Goal: Book appointment/travel/reservation

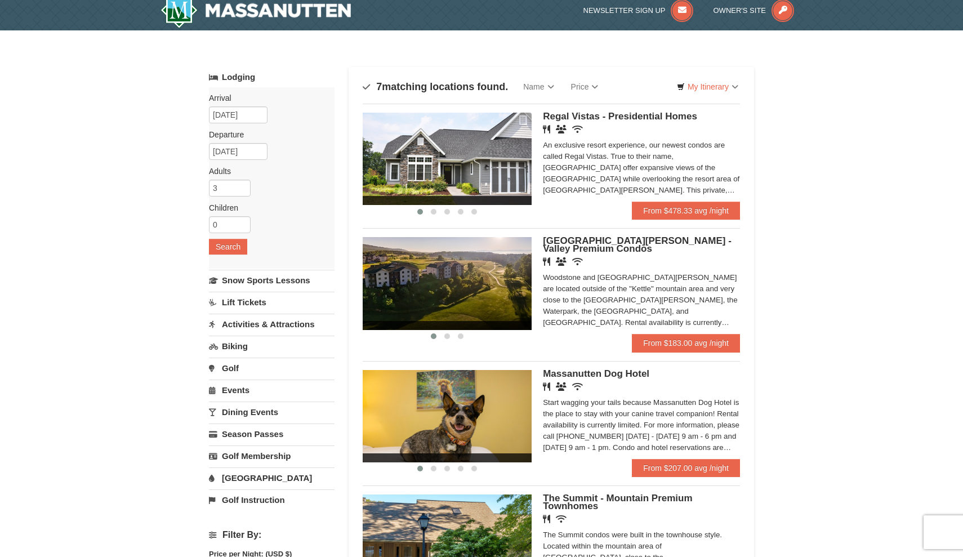
scroll to position [39, 0]
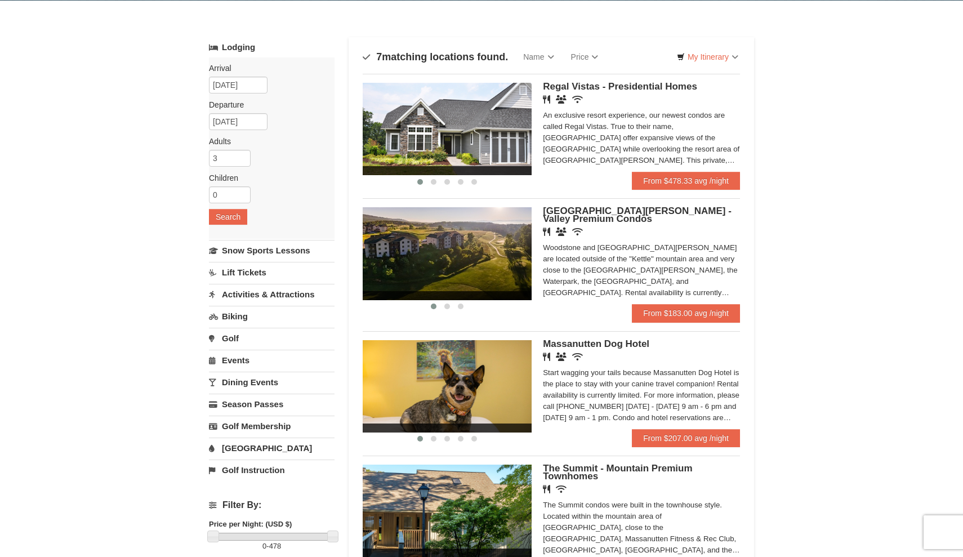
click at [504, 123] on img at bounding box center [447, 129] width 169 height 92
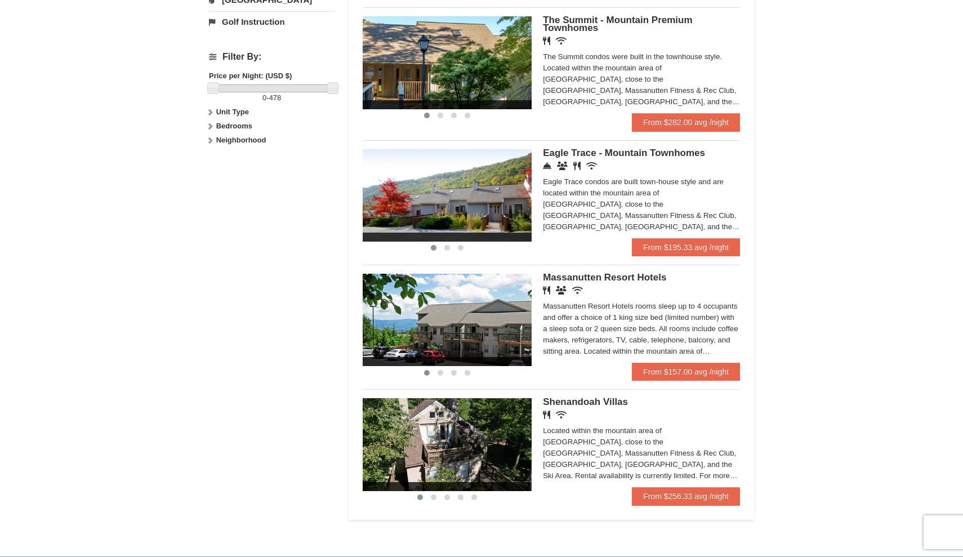
scroll to position [491, 0]
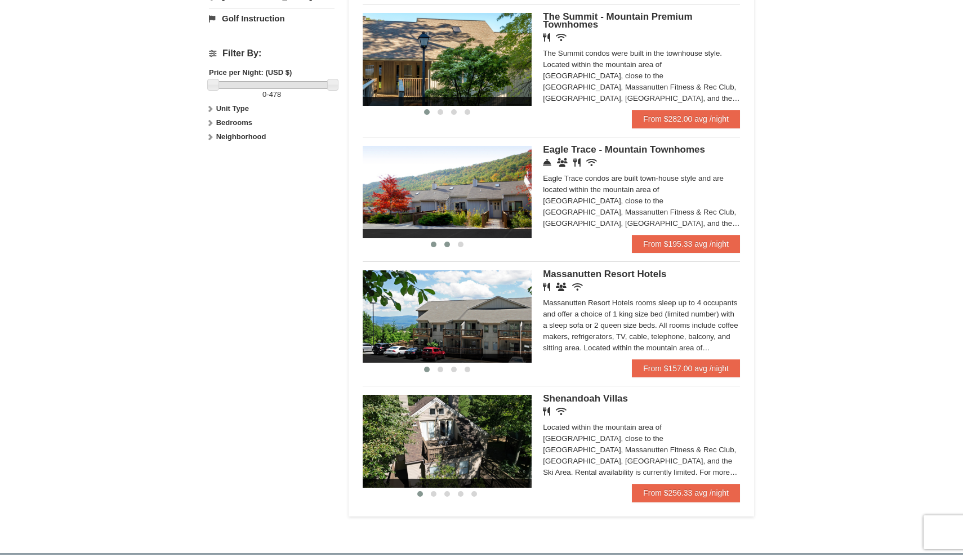
click at [450, 239] on button at bounding box center [448, 244] width 14 height 11
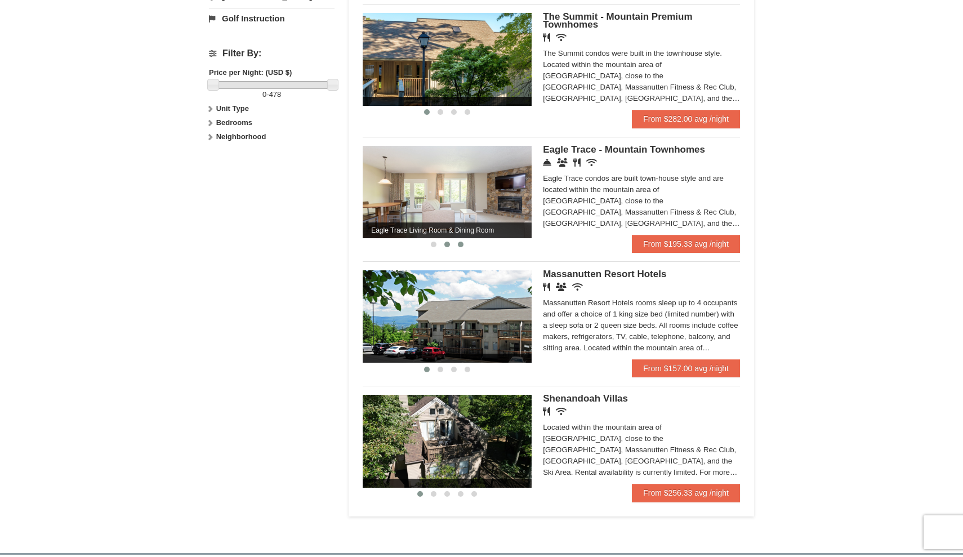
click at [460, 244] on span at bounding box center [461, 245] width 6 height 6
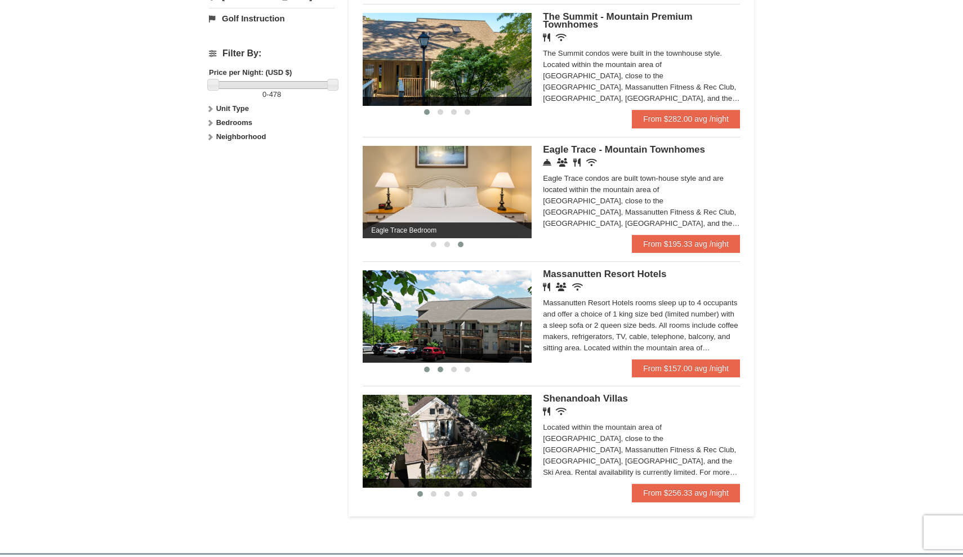
click at [442, 369] on span at bounding box center [441, 370] width 6 height 6
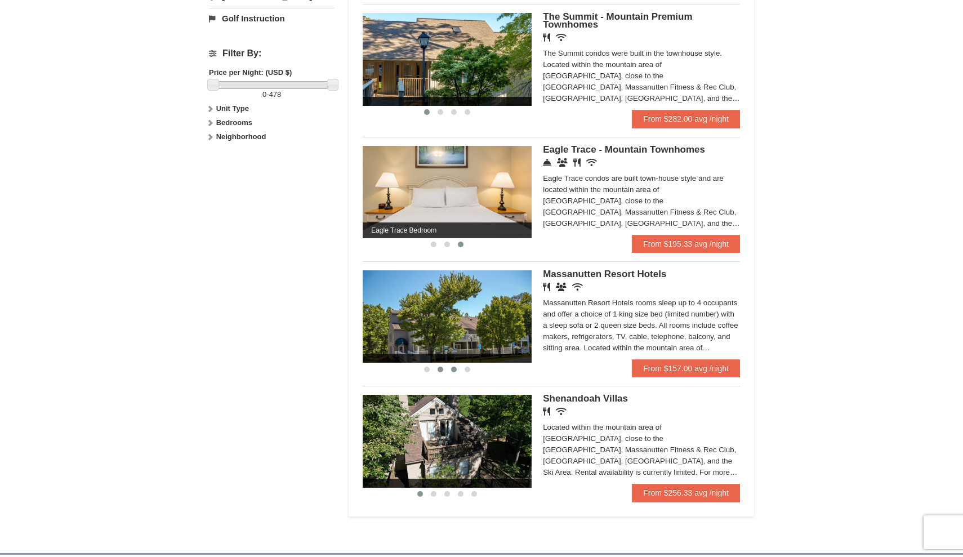
click at [447, 367] on button at bounding box center [454, 369] width 14 height 11
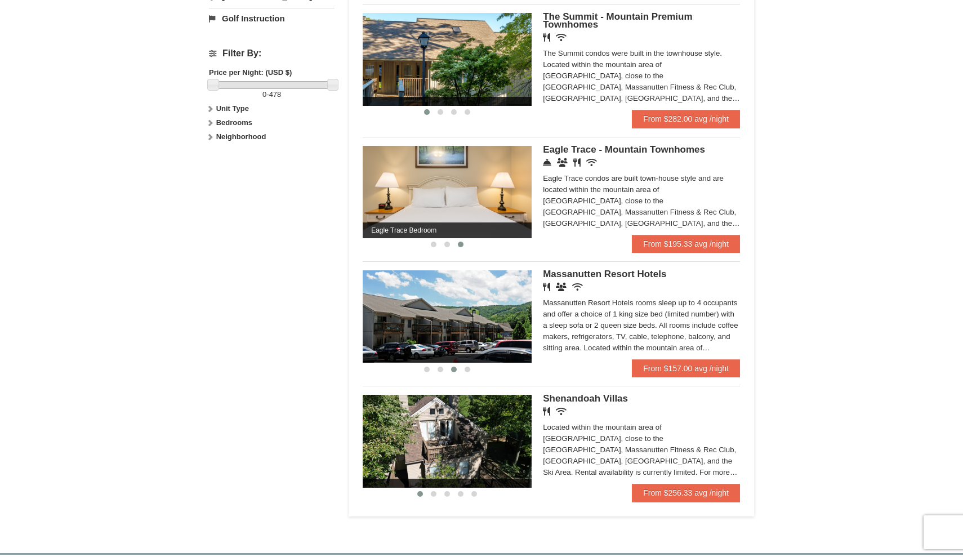
click at [460, 370] on button at bounding box center [454, 369] width 14 height 11
click at [466, 369] on span at bounding box center [468, 370] width 6 height 6
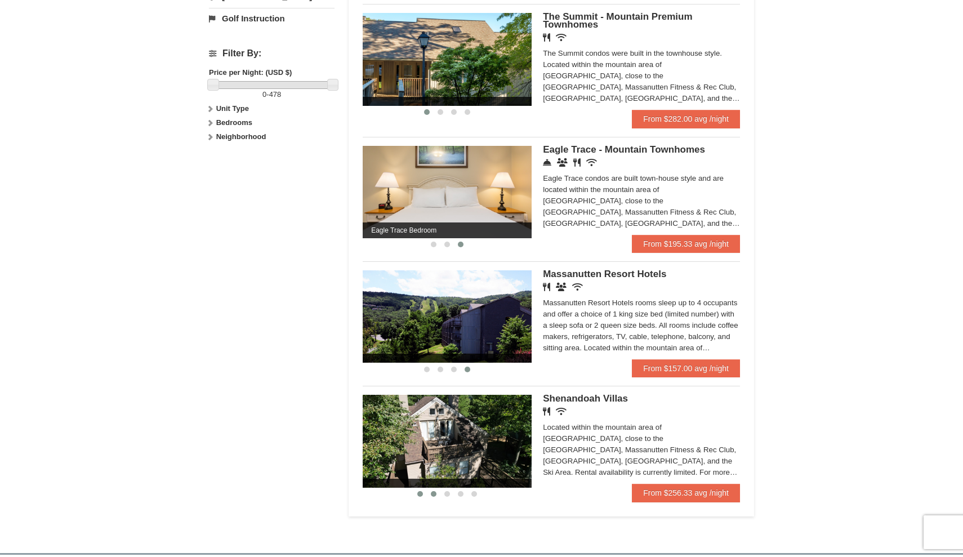
click at [433, 492] on span at bounding box center [434, 494] width 6 height 6
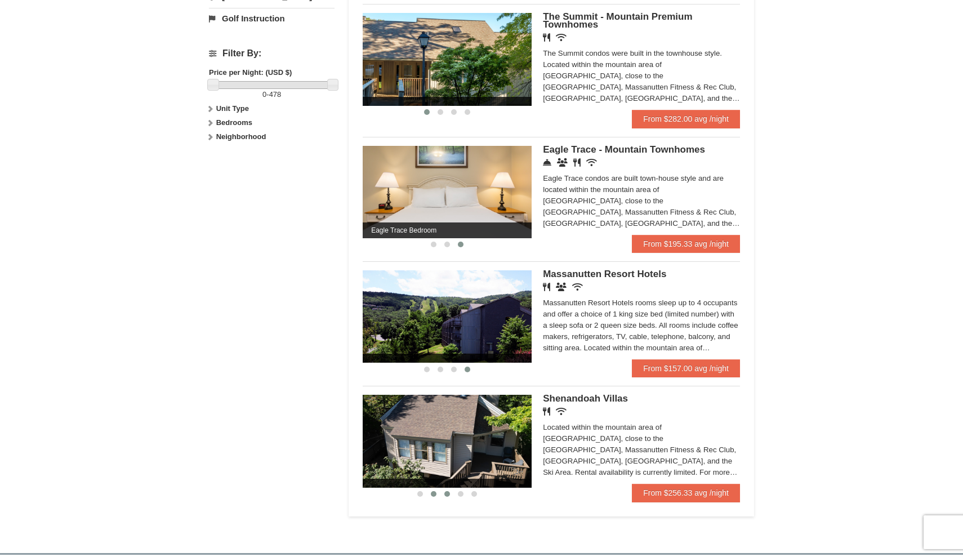
click at [448, 493] on span at bounding box center [447, 494] width 6 height 6
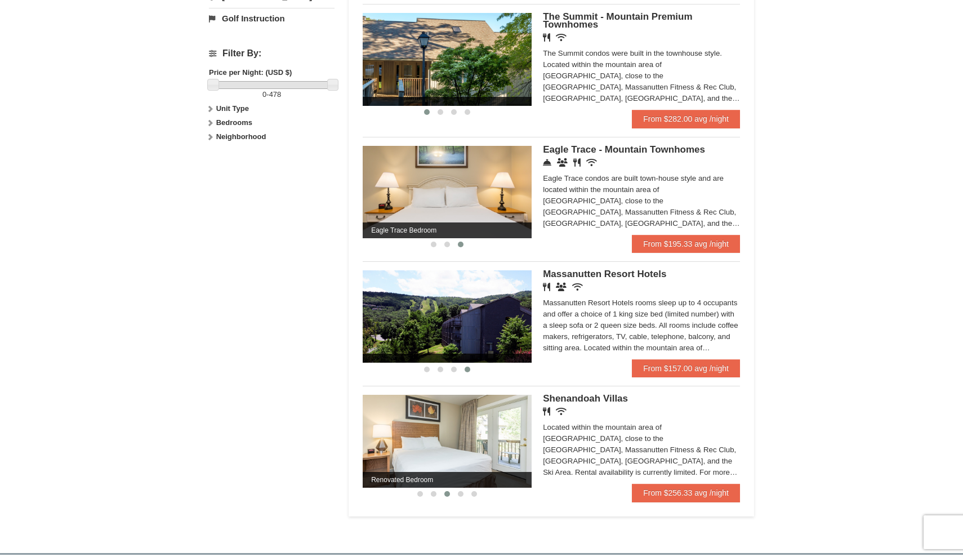
click at [460, 445] on img at bounding box center [447, 441] width 169 height 92
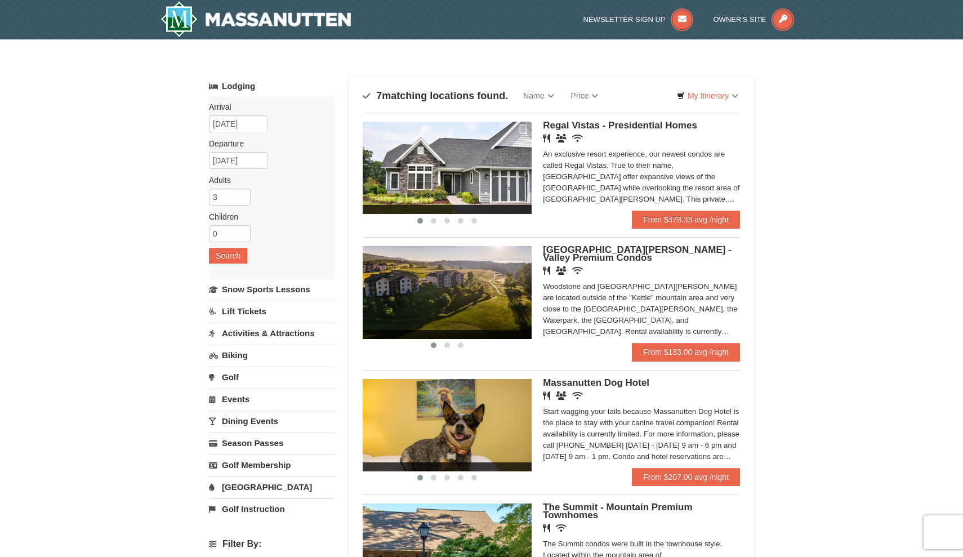
scroll to position [0, 0]
click at [233, 78] on link "Lodging" at bounding box center [272, 86] width 126 height 20
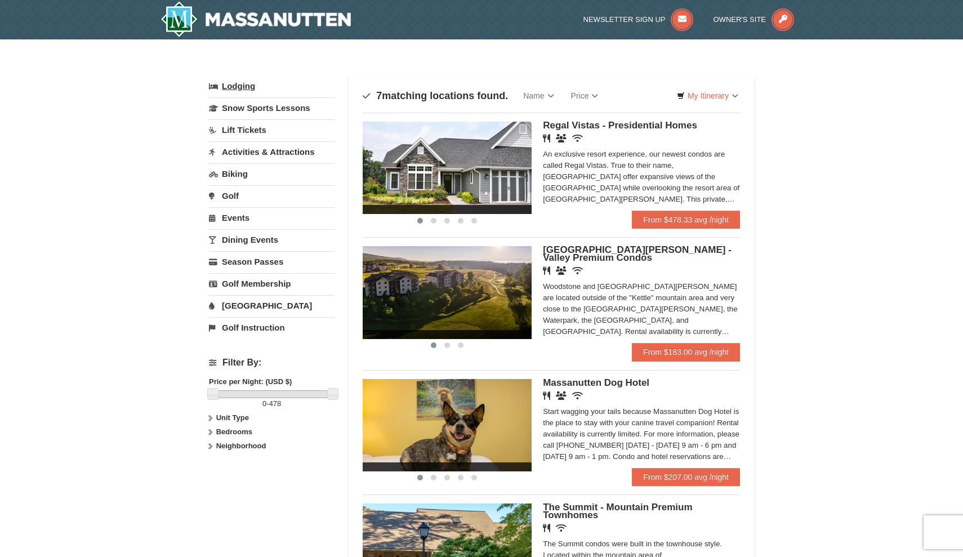
click at [231, 85] on link "Lodging" at bounding box center [272, 86] width 126 height 20
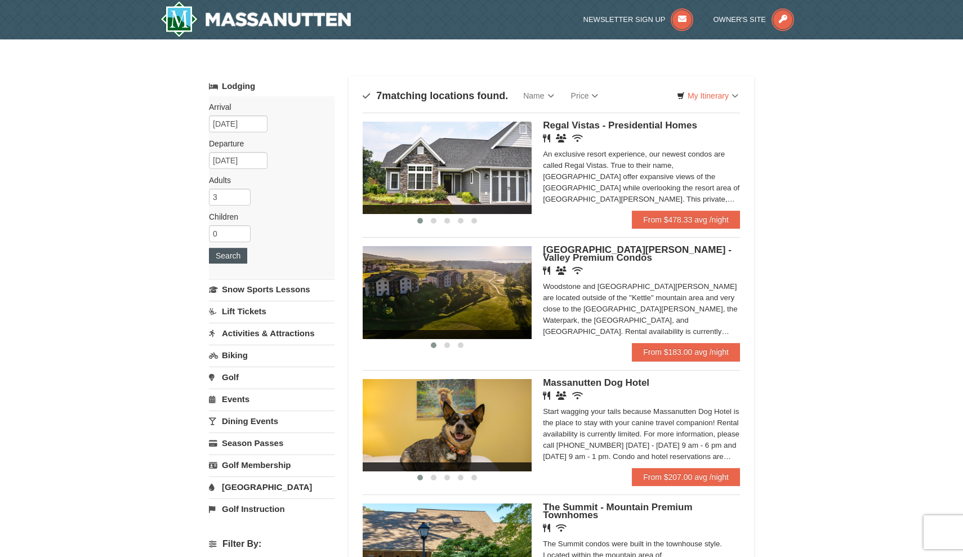
click at [234, 254] on button "Search" at bounding box center [228, 256] width 38 height 16
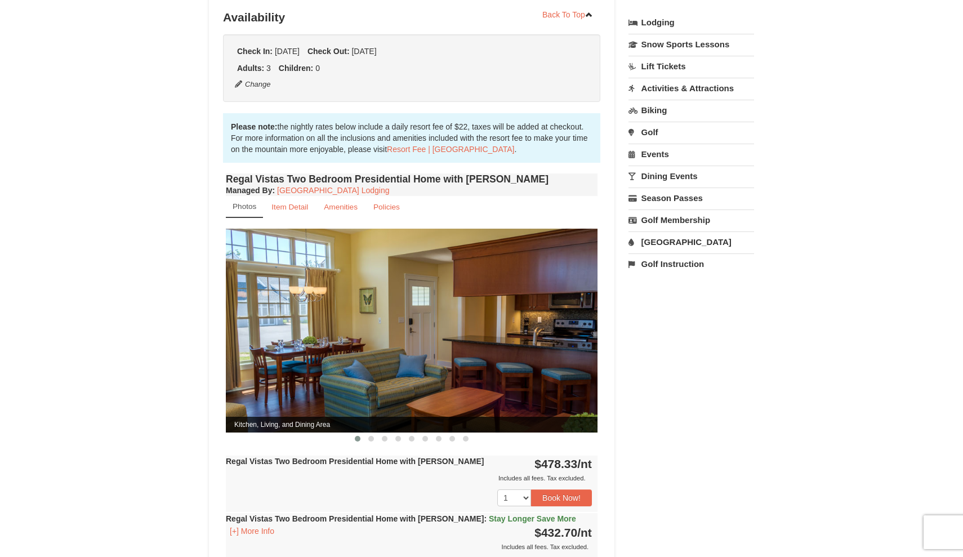
scroll to position [287, 0]
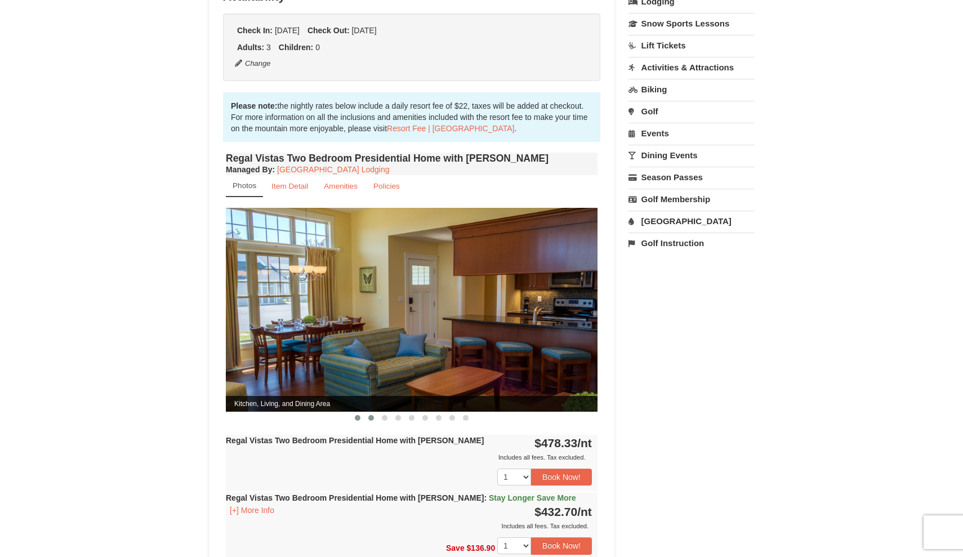
click at [370, 415] on span at bounding box center [371, 418] width 6 height 6
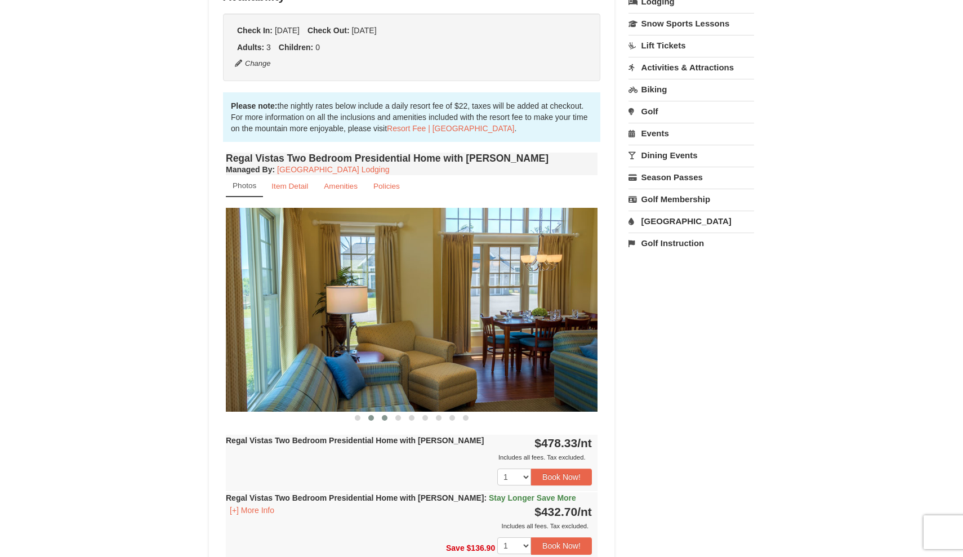
click at [387, 412] on button at bounding box center [385, 417] width 14 height 11
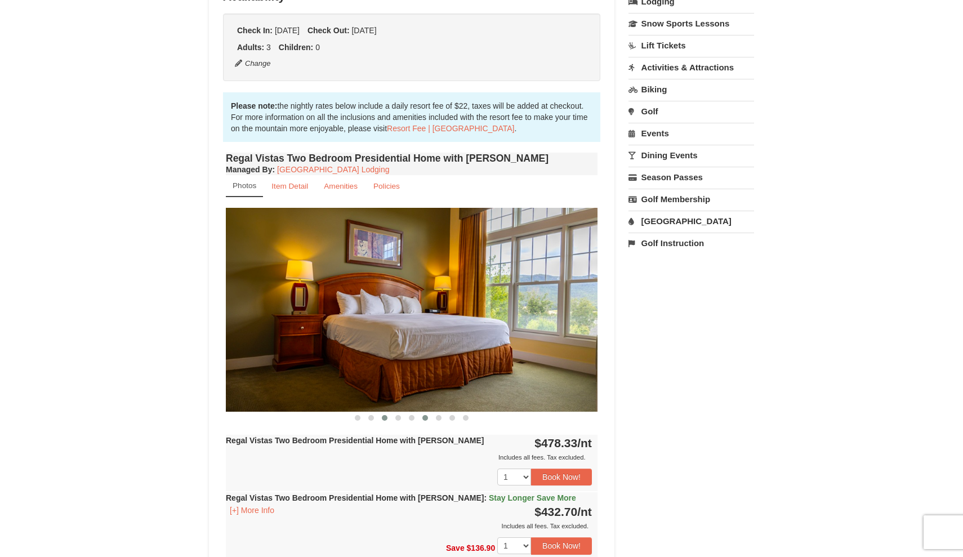
click at [428, 412] on button at bounding box center [426, 417] width 14 height 11
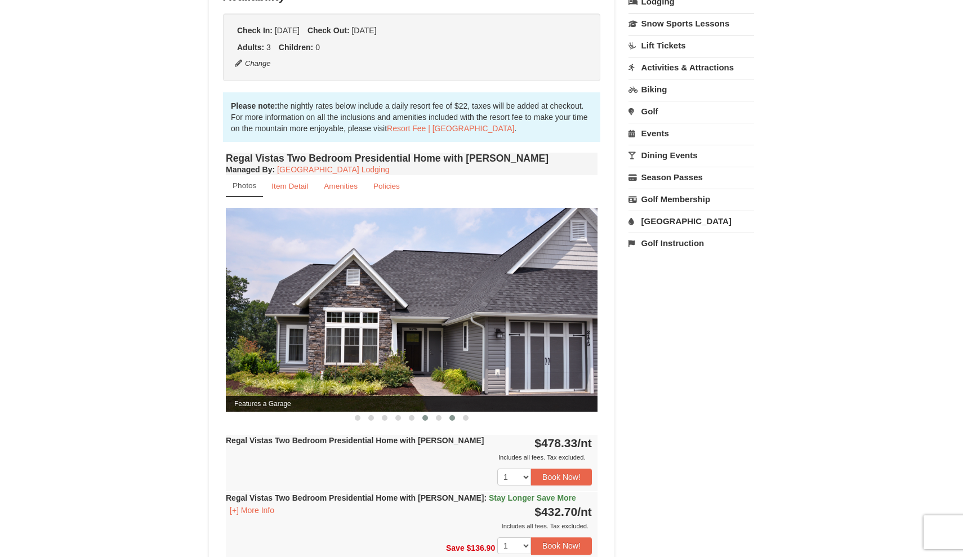
click at [447, 412] on button at bounding box center [453, 417] width 14 height 11
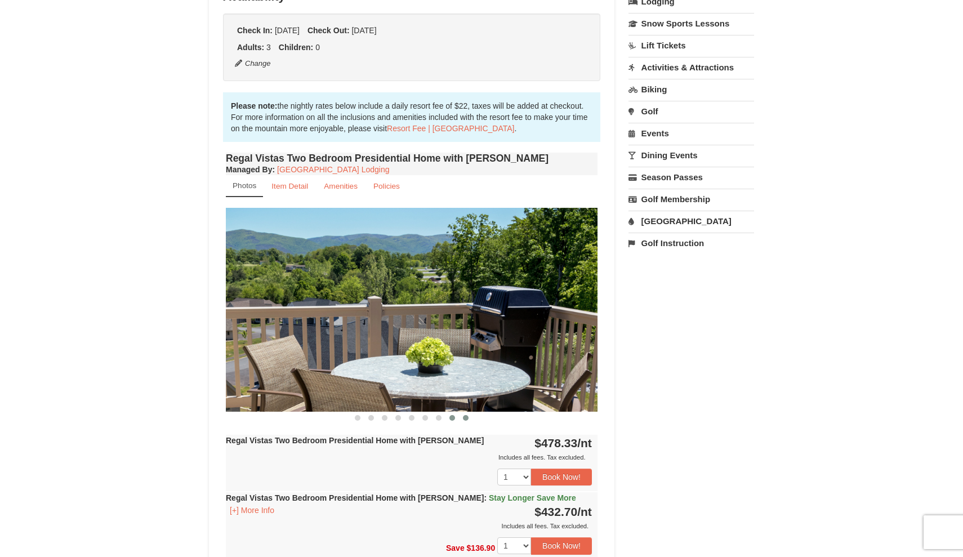
click at [468, 415] on span at bounding box center [466, 418] width 6 height 6
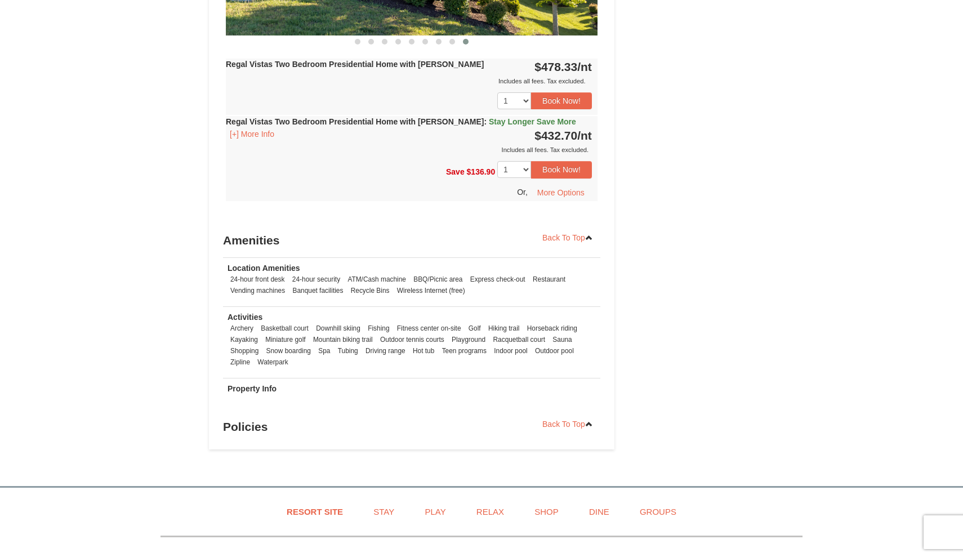
scroll to position [665, 0]
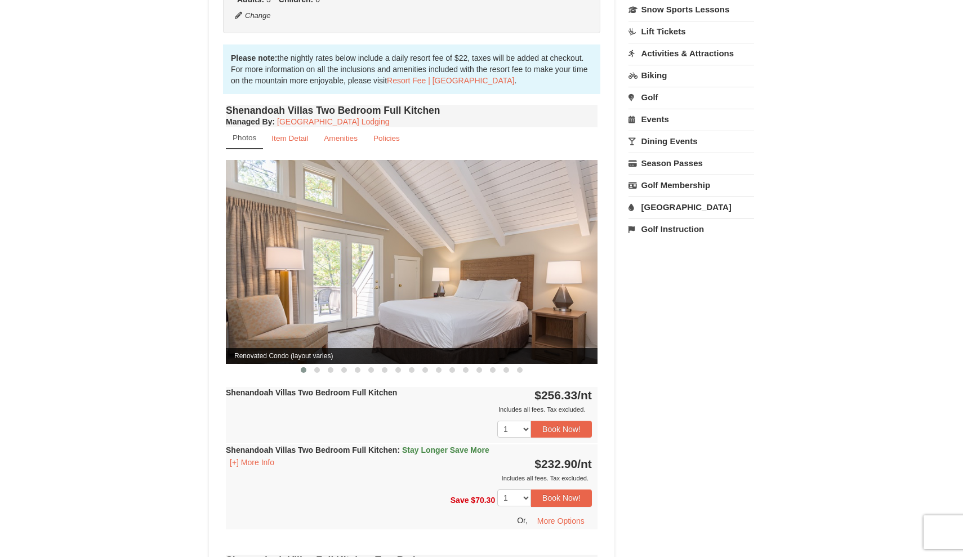
scroll to position [301, 0]
click at [318, 367] on span at bounding box center [317, 370] width 6 height 6
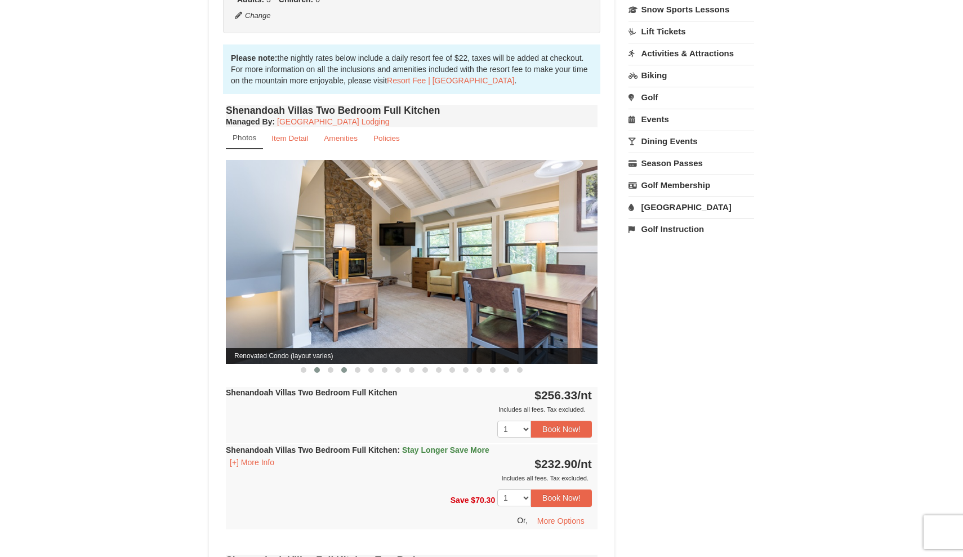
click at [337, 364] on button at bounding box center [344, 369] width 14 height 11
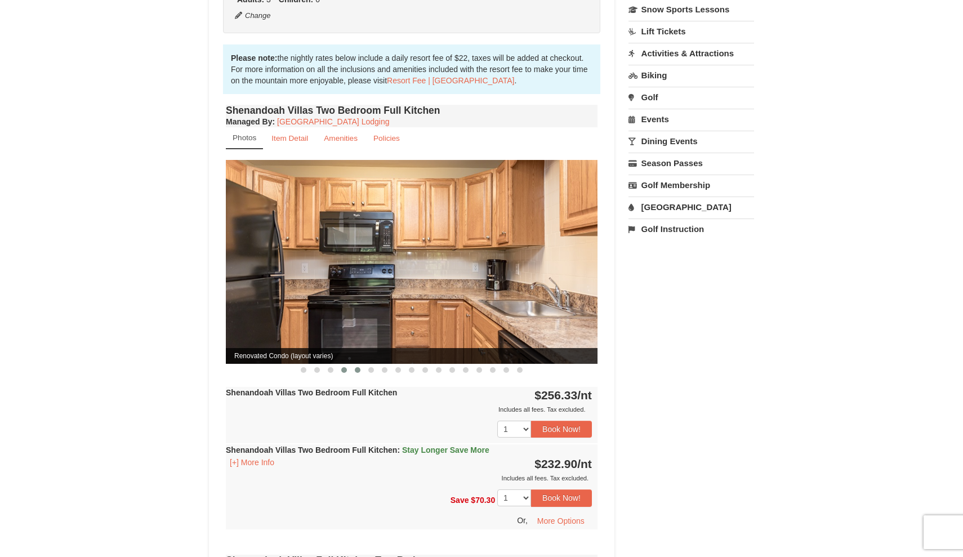
click at [361, 364] on button at bounding box center [358, 369] width 14 height 11
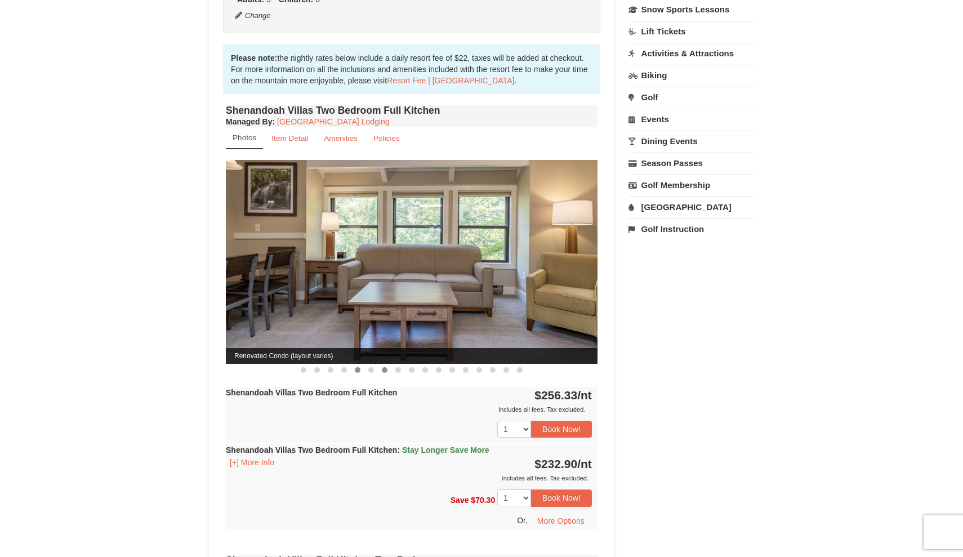
click at [385, 367] on span at bounding box center [385, 370] width 6 height 6
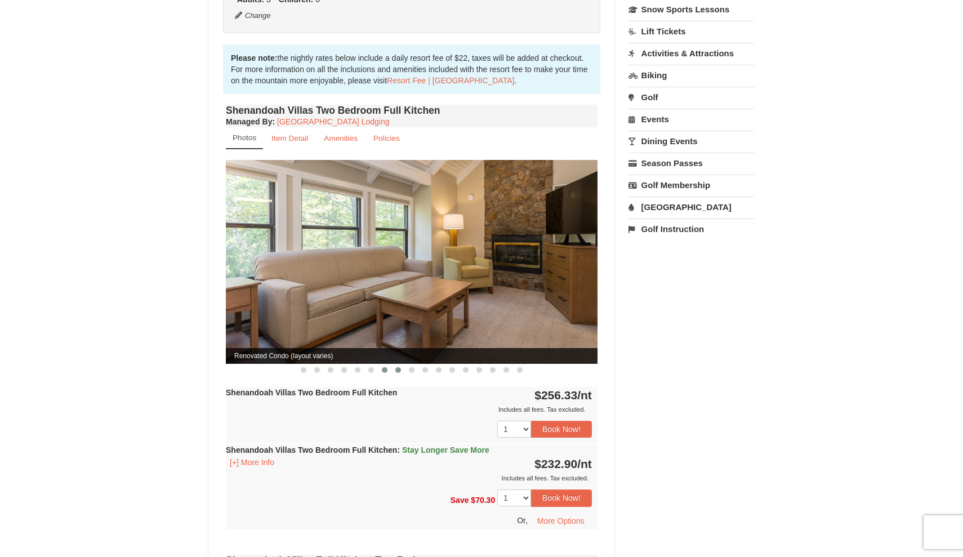
click at [397, 367] on span at bounding box center [398, 370] width 6 height 6
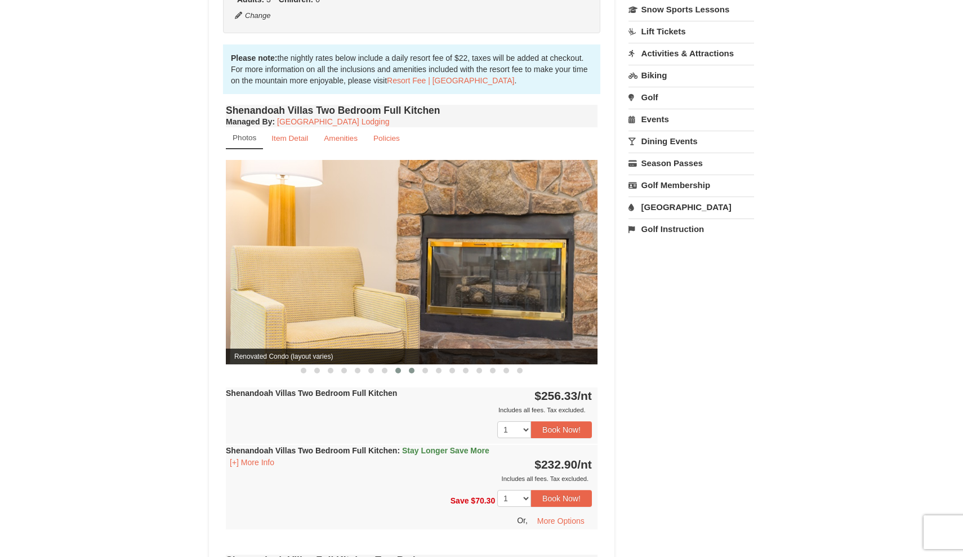
click at [415, 365] on button at bounding box center [412, 370] width 14 height 11
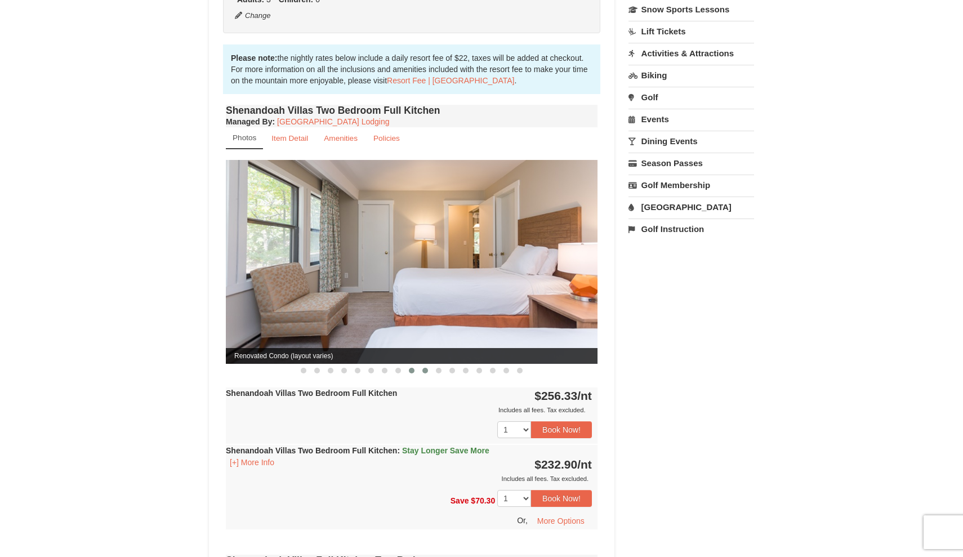
click at [424, 368] on span at bounding box center [426, 371] width 6 height 6
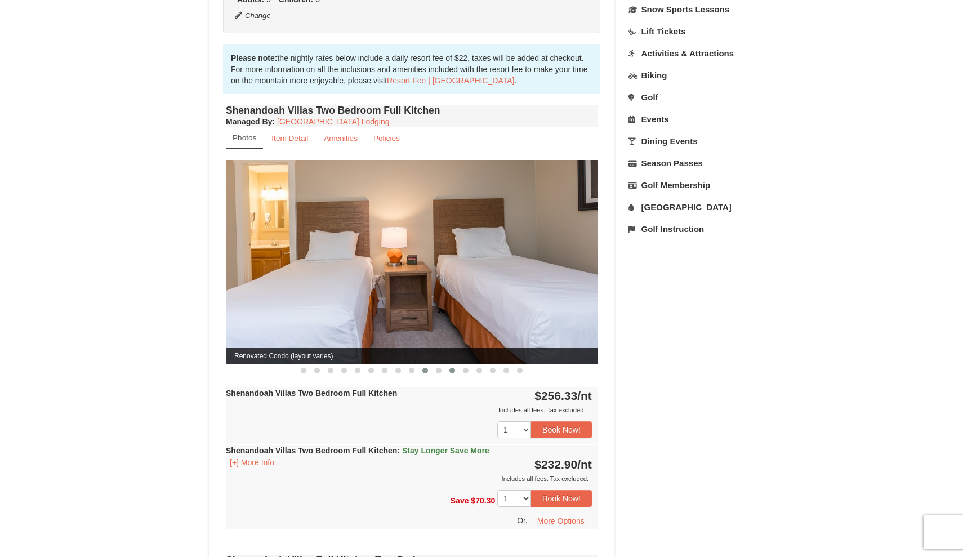
click at [449, 365] on button at bounding box center [453, 370] width 14 height 11
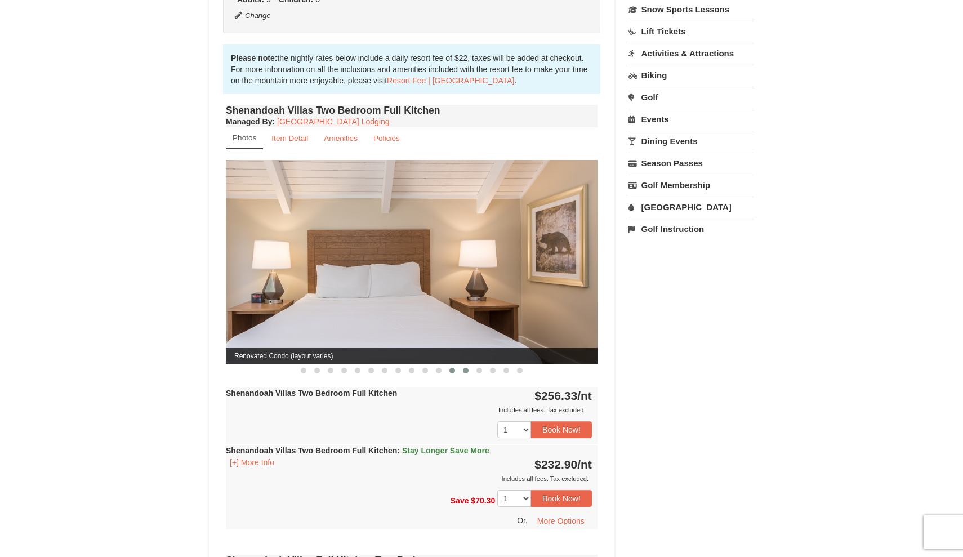
click at [464, 368] on span at bounding box center [466, 371] width 6 height 6
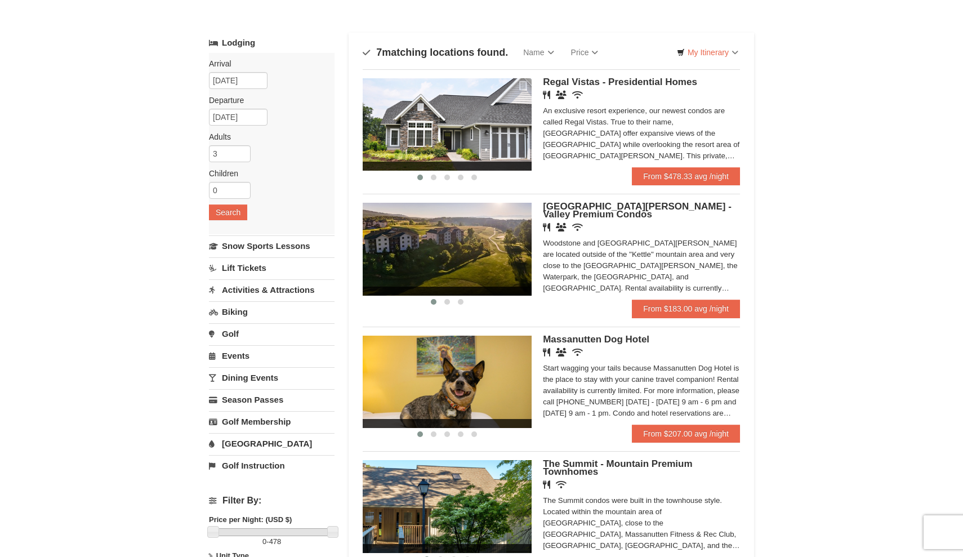
scroll to position [43, 0]
click at [628, 80] on span "Regal Vistas - Presidential Homes" at bounding box center [620, 82] width 154 height 11
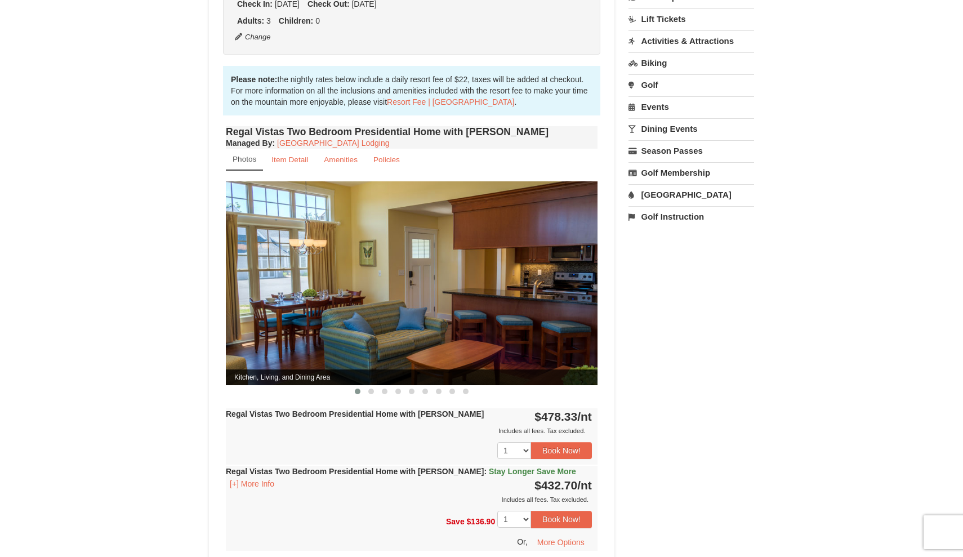
scroll to position [362, 0]
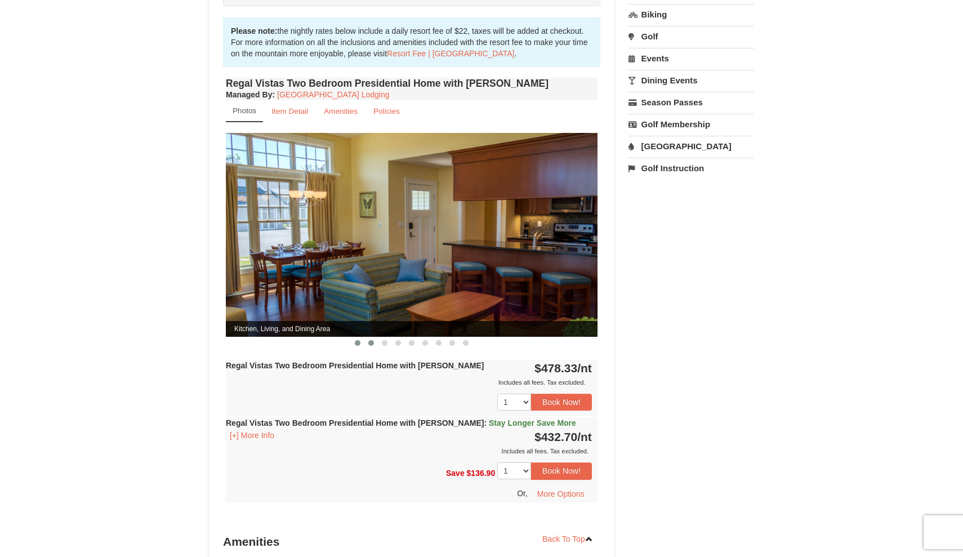
click at [375, 337] on button at bounding box center [371, 342] width 14 height 11
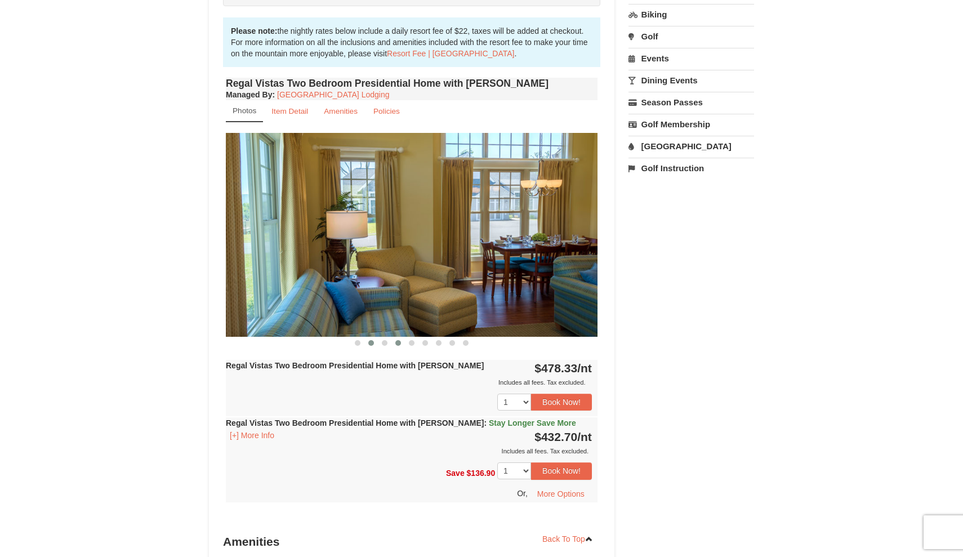
click at [397, 340] on span at bounding box center [398, 343] width 6 height 6
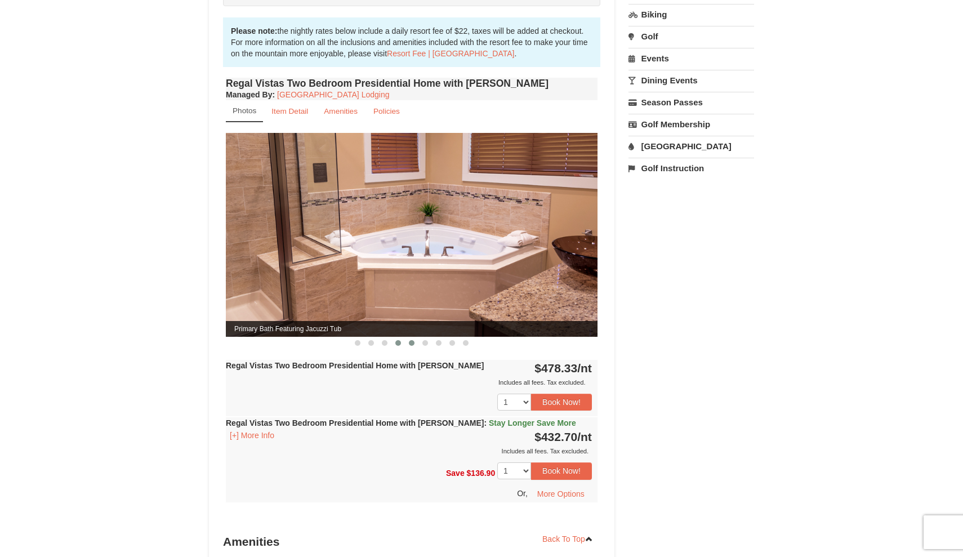
click at [410, 340] on span at bounding box center [412, 343] width 6 height 6
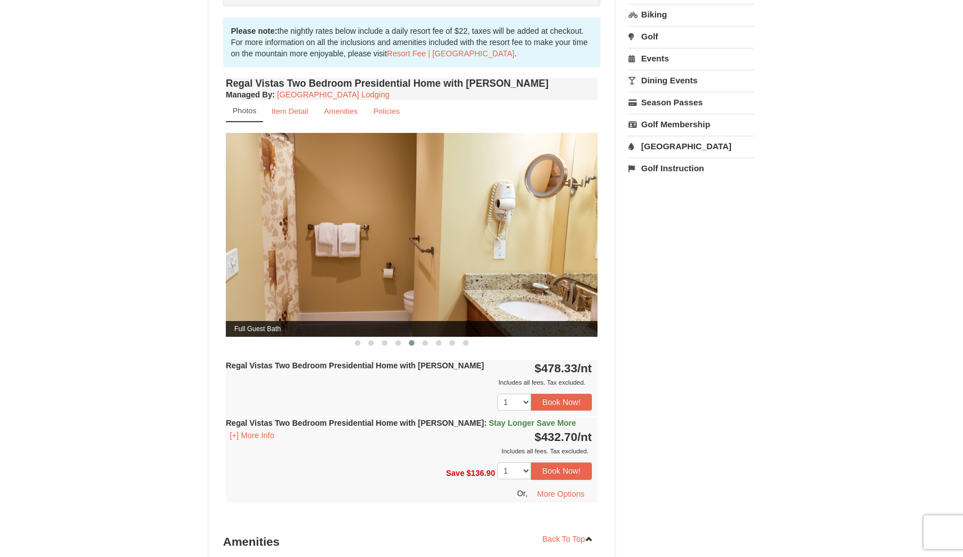
click at [414, 340] on span at bounding box center [412, 343] width 6 height 6
click at [413, 340] on span at bounding box center [412, 343] width 6 height 6
click at [421, 337] on button at bounding box center [426, 342] width 14 height 11
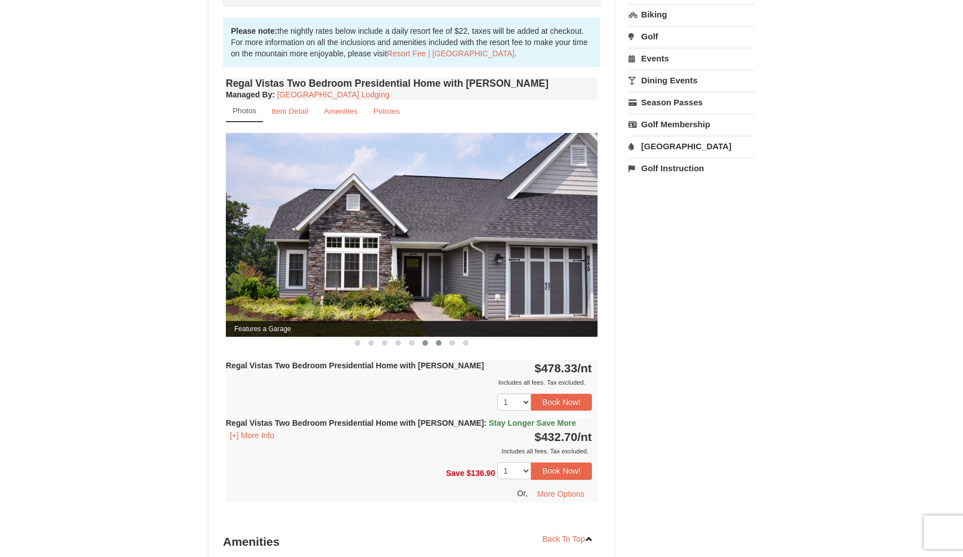
click at [437, 337] on button at bounding box center [439, 342] width 14 height 11
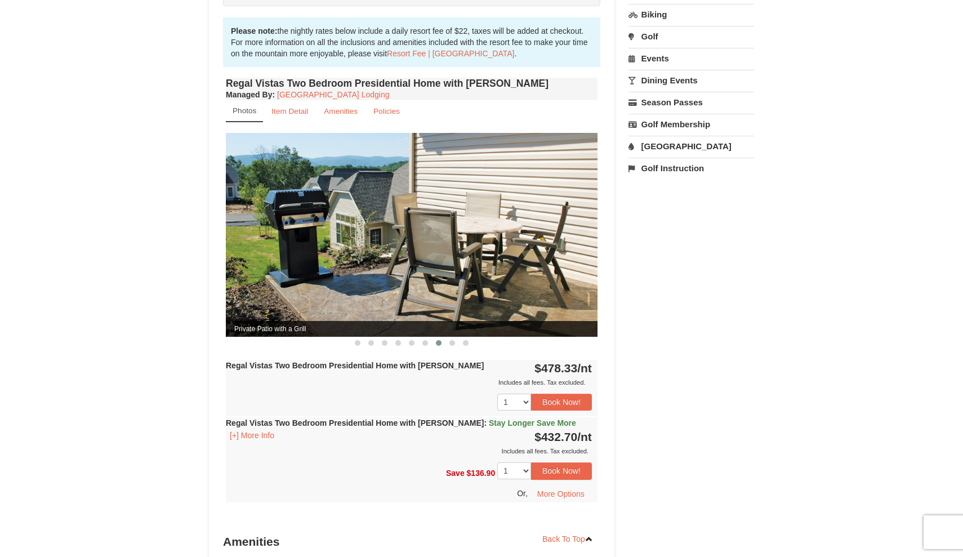
click at [442, 337] on button at bounding box center [439, 342] width 14 height 11
click at [451, 340] on span at bounding box center [453, 343] width 6 height 6
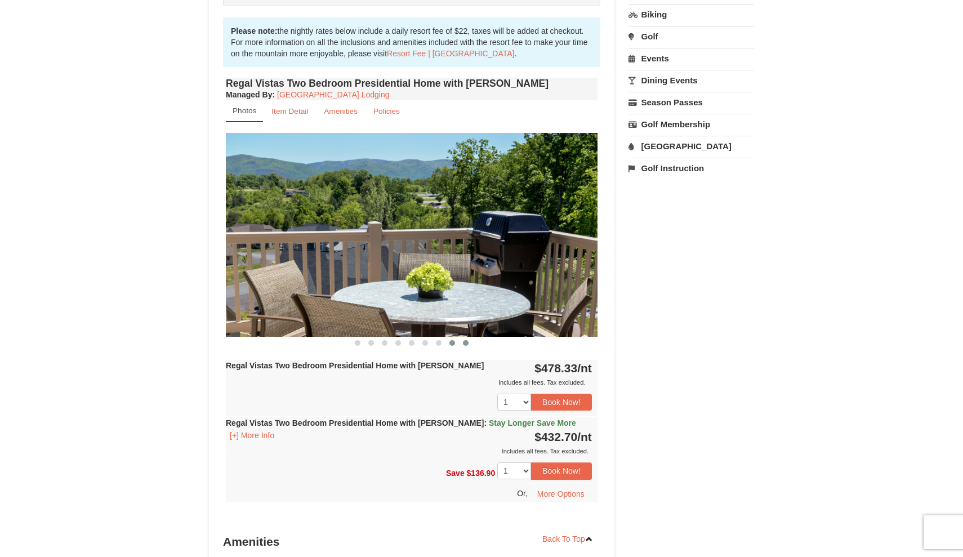
click at [462, 337] on button at bounding box center [466, 342] width 14 height 11
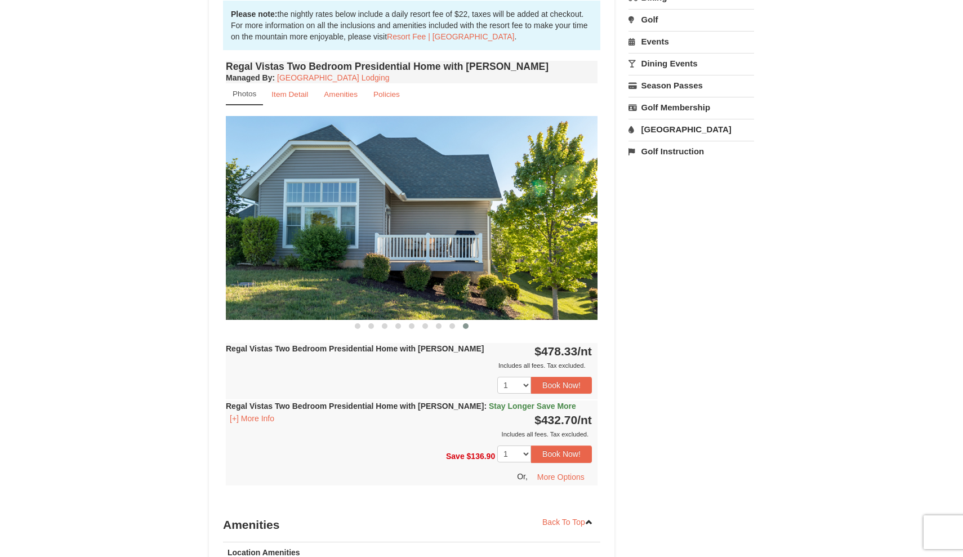
scroll to position [379, 0]
click at [562, 377] on button "Book Now!" at bounding box center [561, 385] width 61 height 17
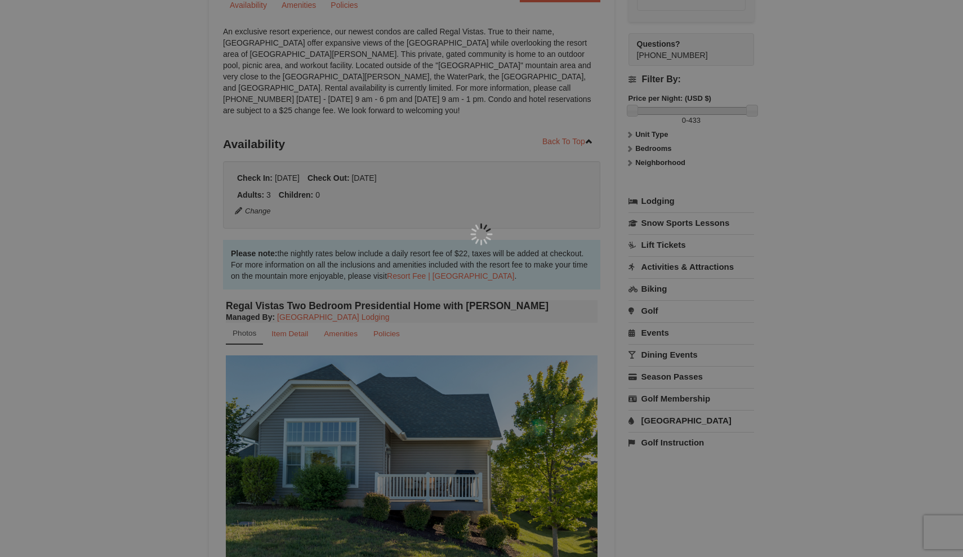
scroll to position [110, 0]
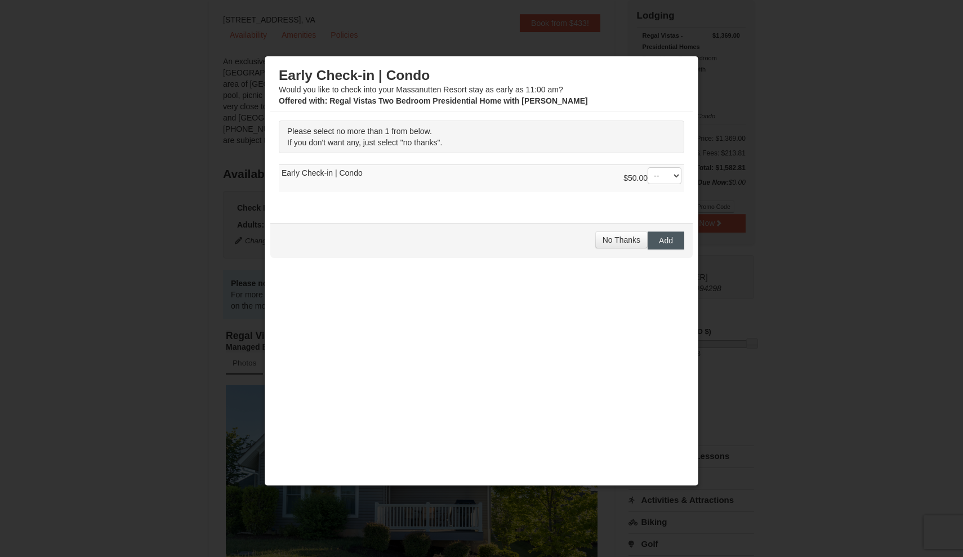
click at [673, 237] on span "Add" at bounding box center [666, 240] width 14 height 9
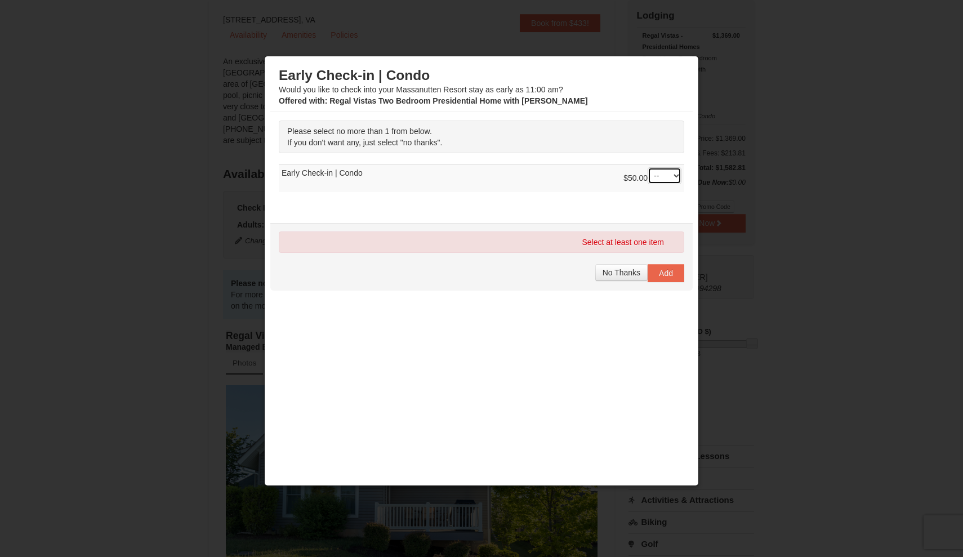
select select "1"
click at [665, 273] on span "Add" at bounding box center [666, 273] width 14 height 9
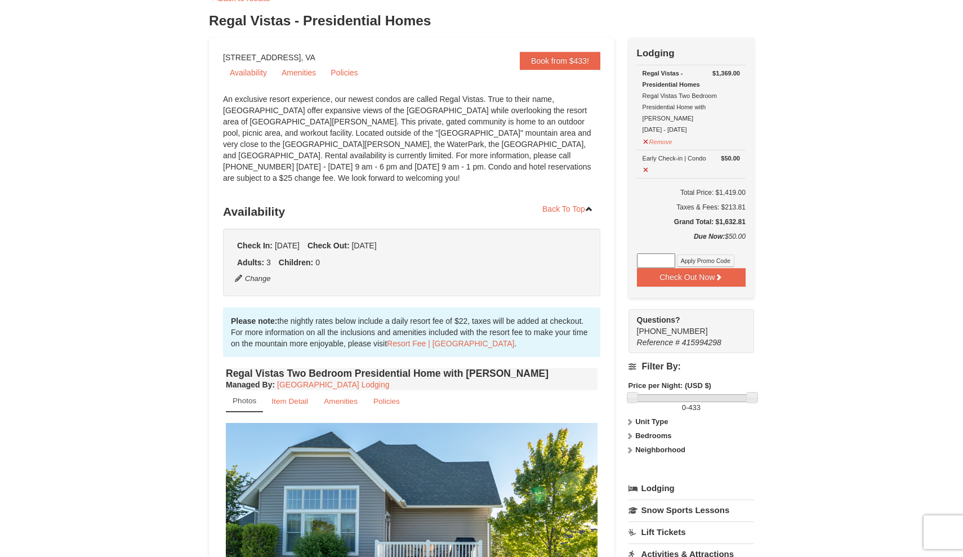
scroll to position [73, 0]
